Goal: Task Accomplishment & Management: Use online tool/utility

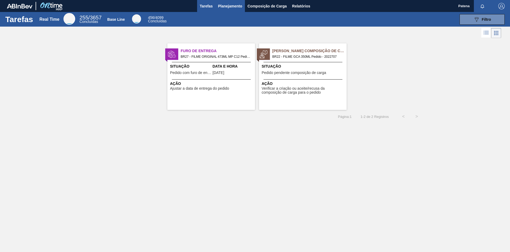
click at [239, 10] on button "Planejamento" at bounding box center [230, 6] width 29 height 12
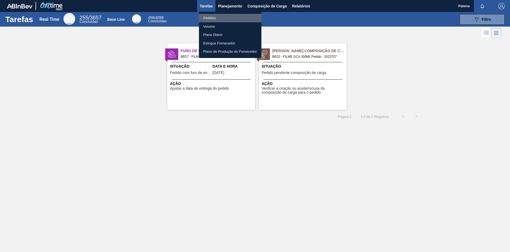
click at [223, 16] on li "Pedidos" at bounding box center [230, 18] width 62 height 9
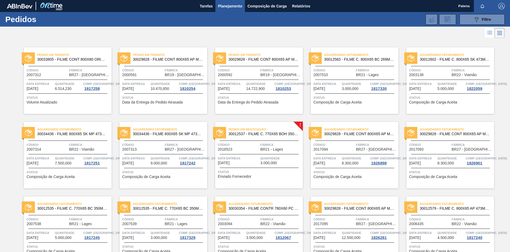
click at [259, 136] on div "Pedido em Negociação 30012537 - FILME C. 770X65 BOH 350ML C12 429" at bounding box center [259, 132] width 88 height 12
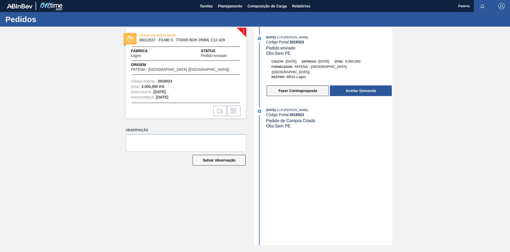
click at [306, 86] on button "Fazer Contraproposta" at bounding box center [298, 90] width 62 height 11
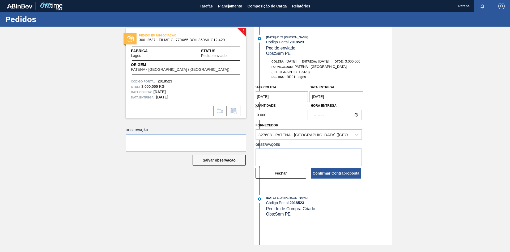
click at [288, 94] on coleta "[DATE]" at bounding box center [281, 96] width 54 height 11
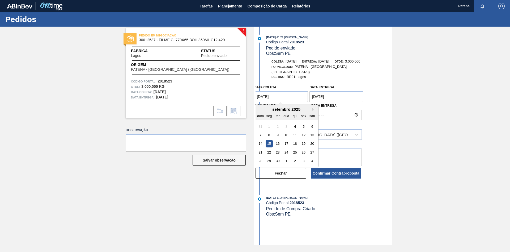
drag, startPoint x: 283, startPoint y: 92, endPoint x: 249, endPoint y: 92, distance: 34.0
click at [254, 92] on coleta "[DATE]" at bounding box center [281, 96] width 54 height 11
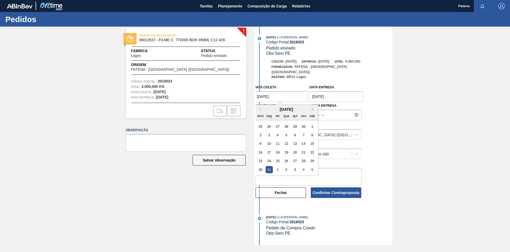
drag, startPoint x: 287, startPoint y: 92, endPoint x: 246, endPoint y: 91, distance: 40.4
click at [254, 91] on coleta "[DATE]" at bounding box center [281, 96] width 54 height 11
type coleta "[DATE]"
drag, startPoint x: 275, startPoint y: 92, endPoint x: 234, endPoint y: 90, distance: 41.2
click at [254, 91] on coleta "[DATE]" at bounding box center [281, 96] width 54 height 11
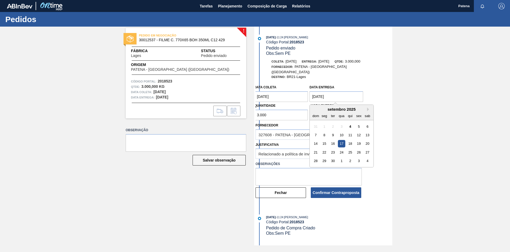
click at [337, 91] on entrega "[DATE]" at bounding box center [337, 96] width 54 height 11
drag, startPoint x: 337, startPoint y: 91, endPoint x: 298, endPoint y: 88, distance: 39.5
click at [310, 91] on entrega "[DATE]" at bounding box center [337, 96] width 54 height 11
type entrega "[DATE]"
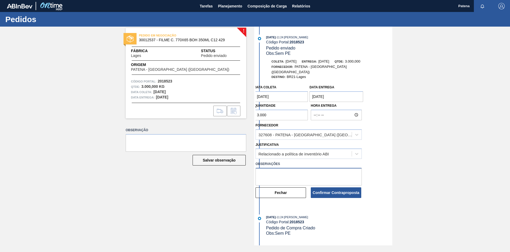
click at [280, 168] on textarea at bounding box center [309, 177] width 106 height 18
click at [337, 168] on button "Confirmar Contraproposta" at bounding box center [336, 192] width 50 height 11
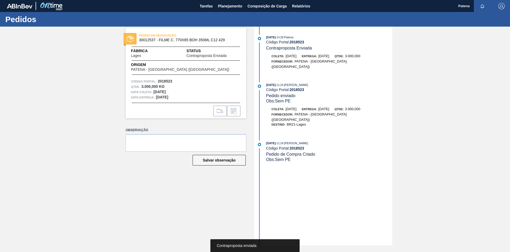
click at [228, 168] on div "PEDIDO EM NEGOCIAÇÃO 30012537 - FILME C. 770X65 BOH 350ML C12 429 Fábrica Lages…" at bounding box center [182, 136] width 129 height 218
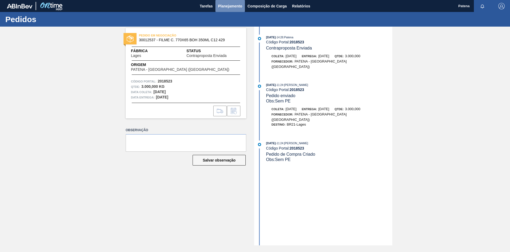
click at [224, 4] on span "Planejamento" at bounding box center [230, 6] width 24 height 6
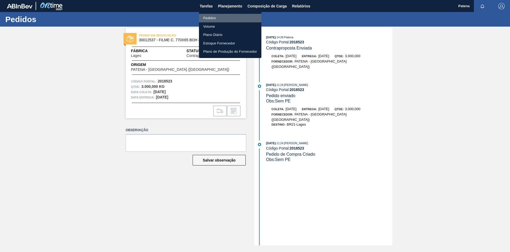
click at [210, 15] on li "Pedidos" at bounding box center [230, 18] width 62 height 9
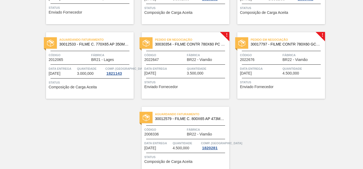
scroll to position [634, 0]
